Goal: Browse casually: Explore the website without a specific task or goal

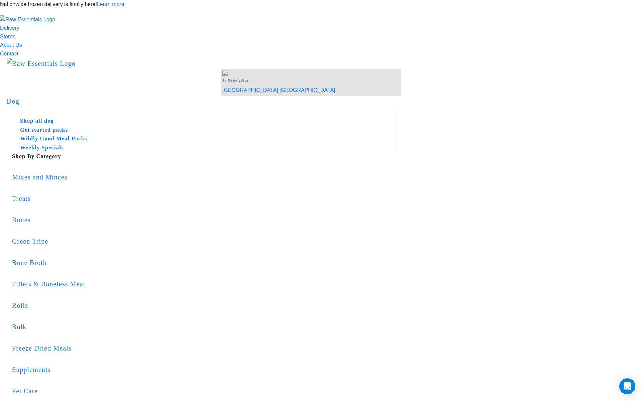
click at [55, 24] on img "dropdown navigation" at bounding box center [27, 19] width 55 height 9
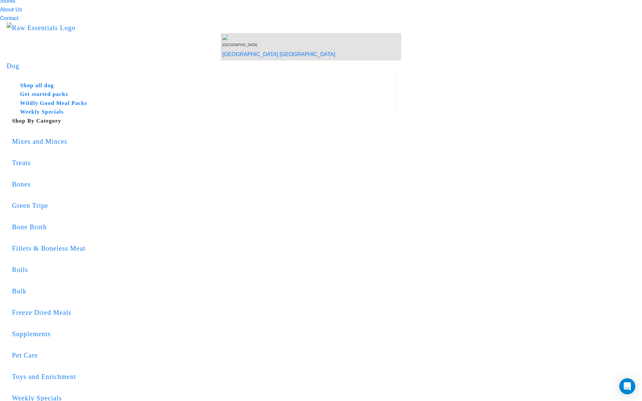
scroll to position [86, 0]
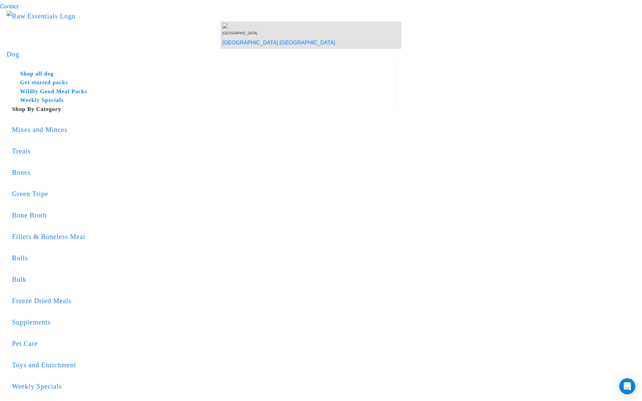
drag, startPoint x: 465, startPoint y: 320, endPoint x: 473, endPoint y: 319, distance: 8.1
drag, startPoint x: 486, startPoint y: 319, endPoint x: 453, endPoint y: 318, distance: 32.8
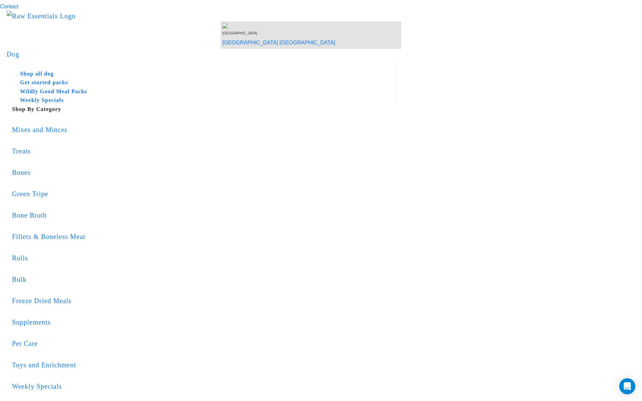
copy div "Item Total:"
